Goal: Task Accomplishment & Management: Manage account settings

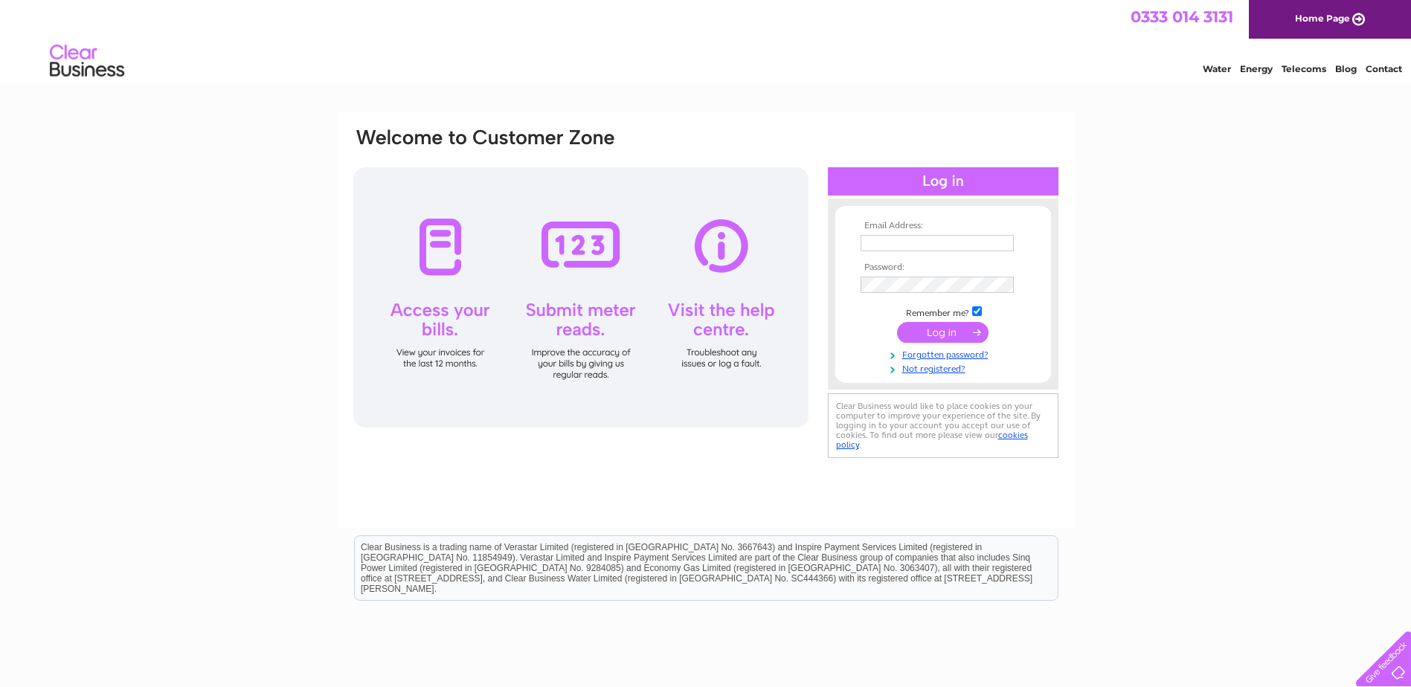
type input "info@grahamjrattray.co.uk"
click at [968, 334] on input "submit" at bounding box center [942, 332] width 91 height 21
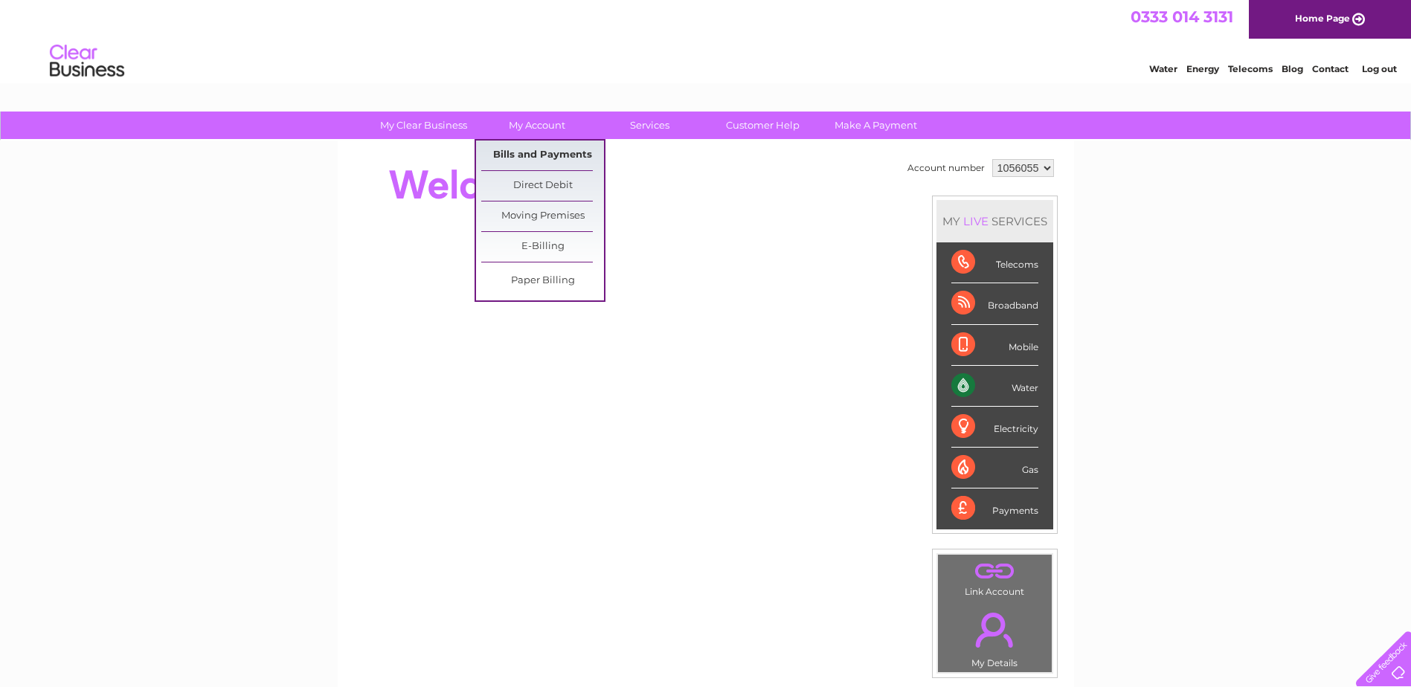
click at [509, 147] on link "Bills and Payments" at bounding box center [542, 156] width 123 height 30
click at [510, 154] on link "Bills and Payments" at bounding box center [542, 156] width 123 height 30
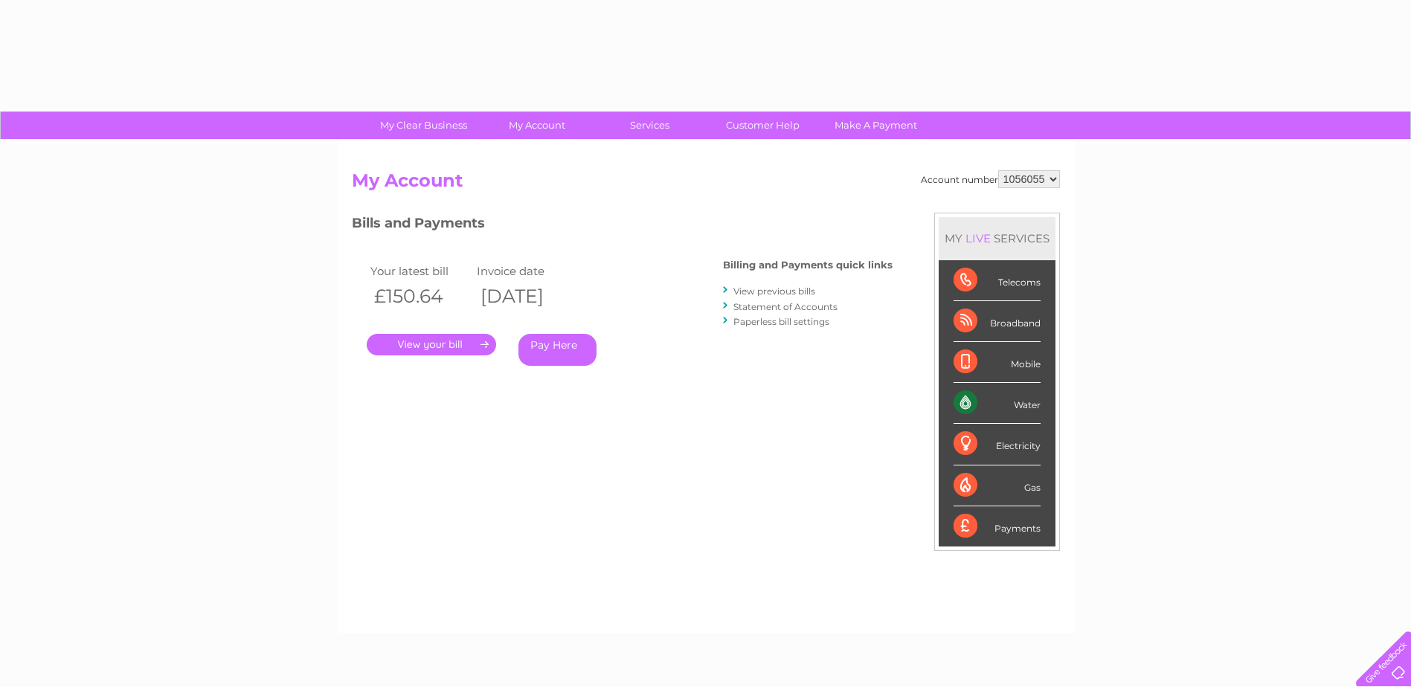
click at [466, 341] on link "." at bounding box center [431, 345] width 129 height 22
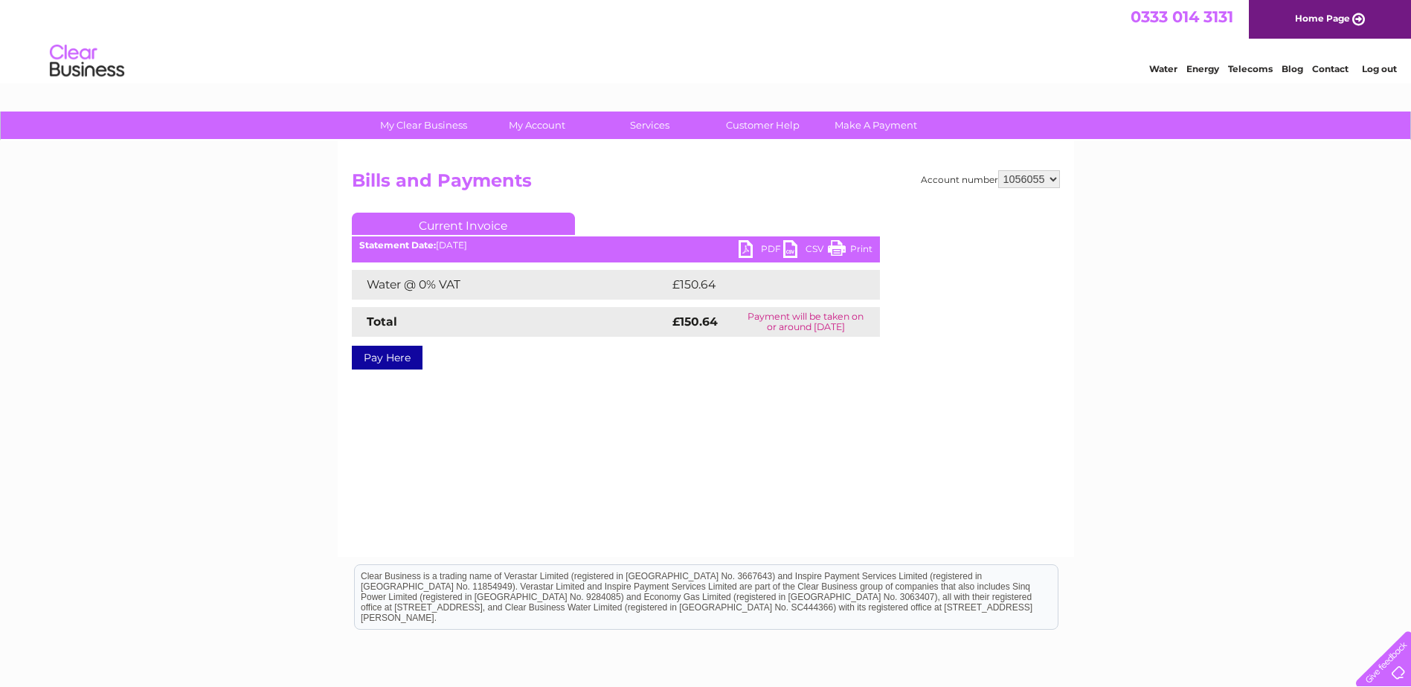
click at [750, 246] on link "PDF" at bounding box center [760, 251] width 45 height 22
